Goal: Information Seeking & Learning: Find specific fact

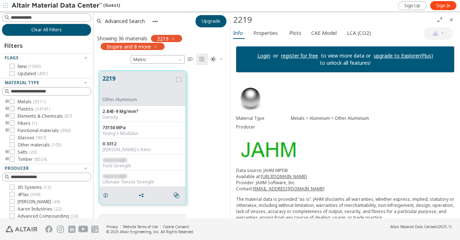
scroll to position [153, 137]
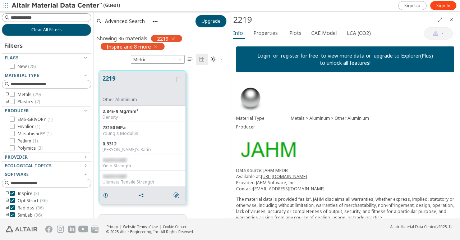
click at [262, 56] on link "Login" at bounding box center [263, 55] width 13 height 7
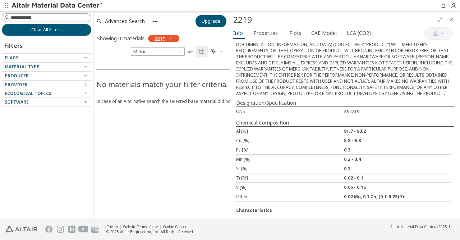
scroll to position [214, 0]
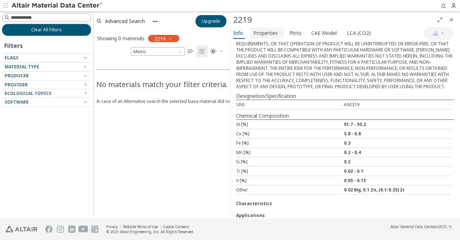
click at [265, 33] on span "Properties" at bounding box center [265, 32] width 24 height 11
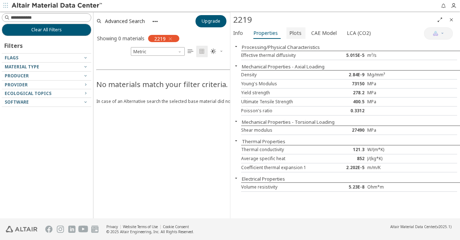
click at [290, 30] on span "Plots" at bounding box center [295, 32] width 12 height 11
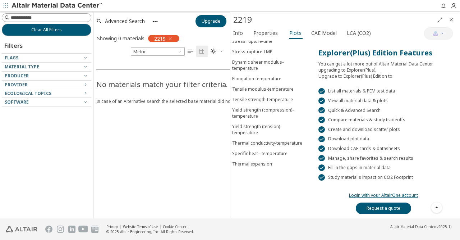
scroll to position [0, 0]
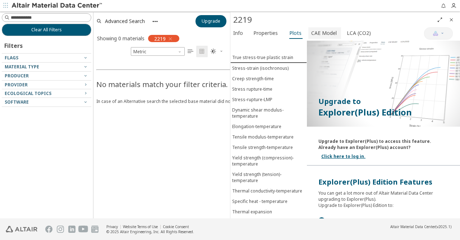
click at [313, 36] on span "CAE Model" at bounding box center [324, 32] width 26 height 11
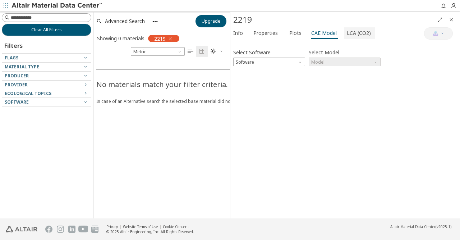
click at [355, 31] on span "LCA (CO2)" at bounding box center [359, 32] width 24 height 11
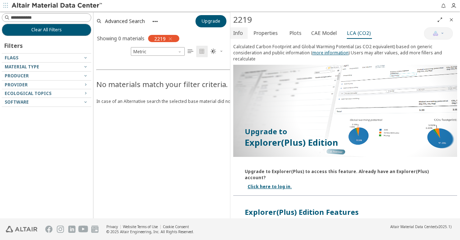
click at [239, 33] on span "Info" at bounding box center [238, 32] width 10 height 11
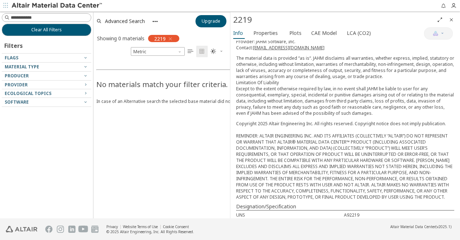
scroll to position [172, 0]
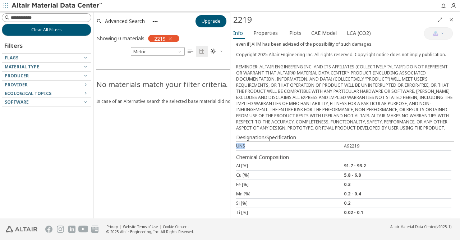
drag, startPoint x: 245, startPoint y: 135, endPoint x: 231, endPoint y: 137, distance: 14.1
click at [231, 137] on div "Material Type Metals > Aluminum > Other Aluminium Producer Data source: JAHM MP…" at bounding box center [345, 71] width 230 height 407
copy div "UNS"
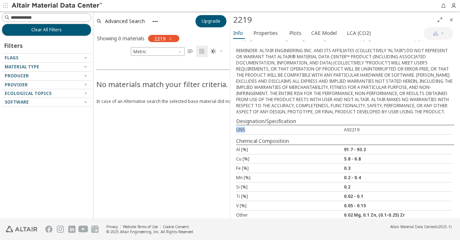
scroll to position [207, 0]
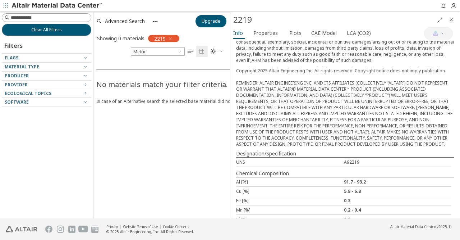
scroll to position [179, 0]
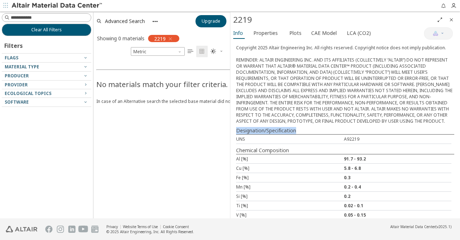
drag, startPoint x: 296, startPoint y: 121, endPoint x: 235, endPoint y: 122, distance: 61.1
click at [235, 122] on div "Material Type Metals > Aluminum > Other Aluminium Producer Data source: JAHM MP…" at bounding box center [345, 64] width 230 height 407
copy div "Designation/Specification"
